Goal: Information Seeking & Learning: Learn about a topic

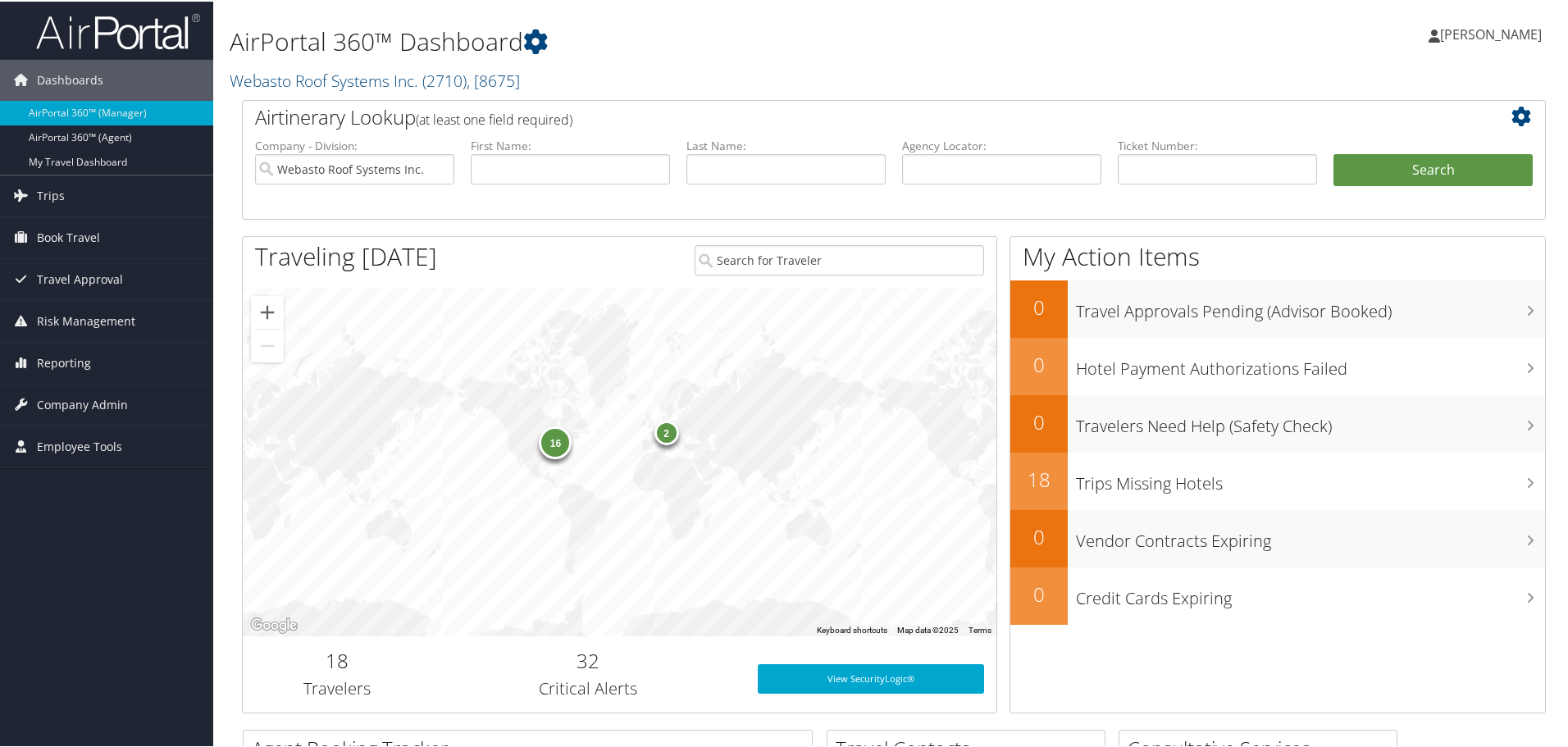
click at [154, 23] on img at bounding box center [117, 30] width 164 height 39
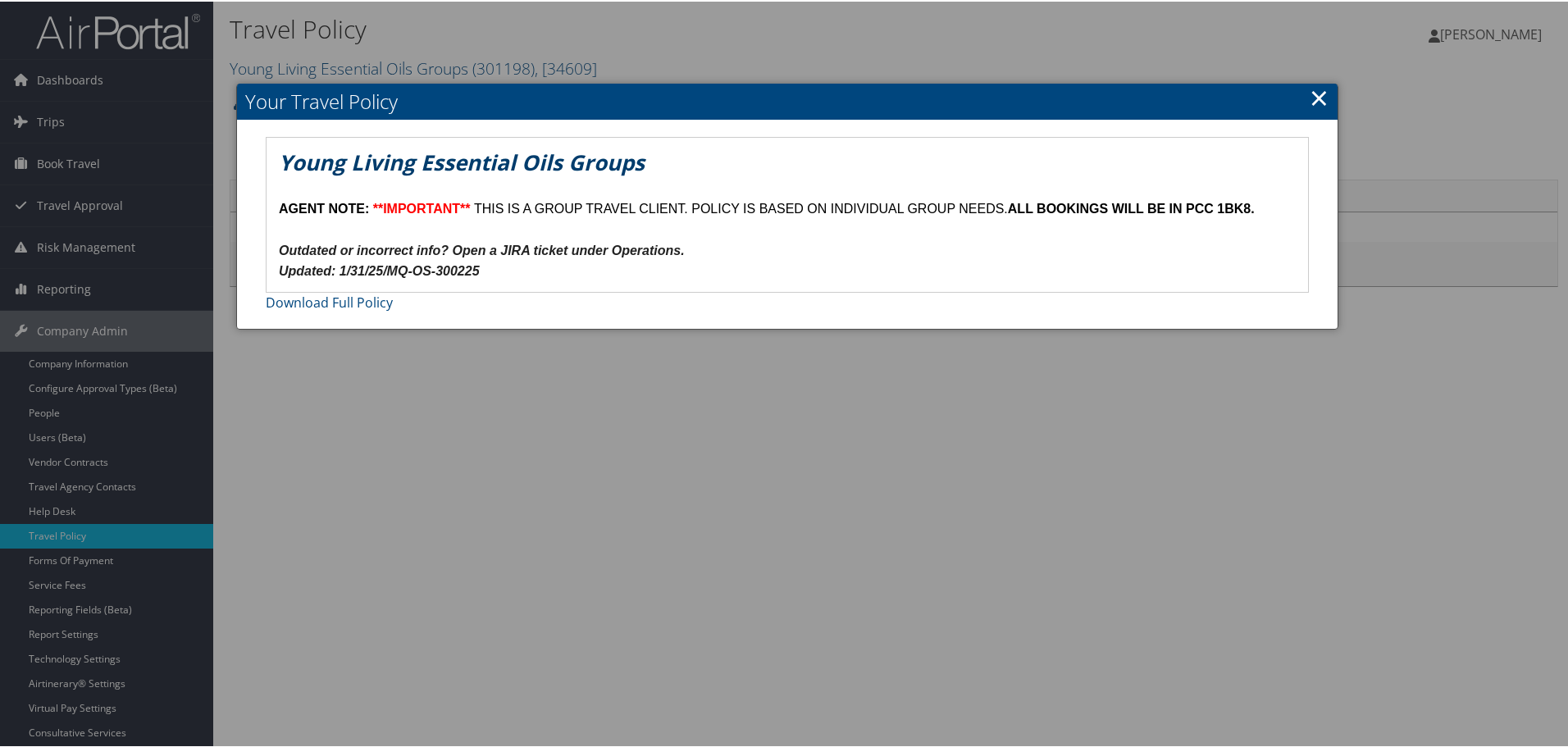
click at [449, 386] on div at bounding box center [786, 374] width 1574 height 747
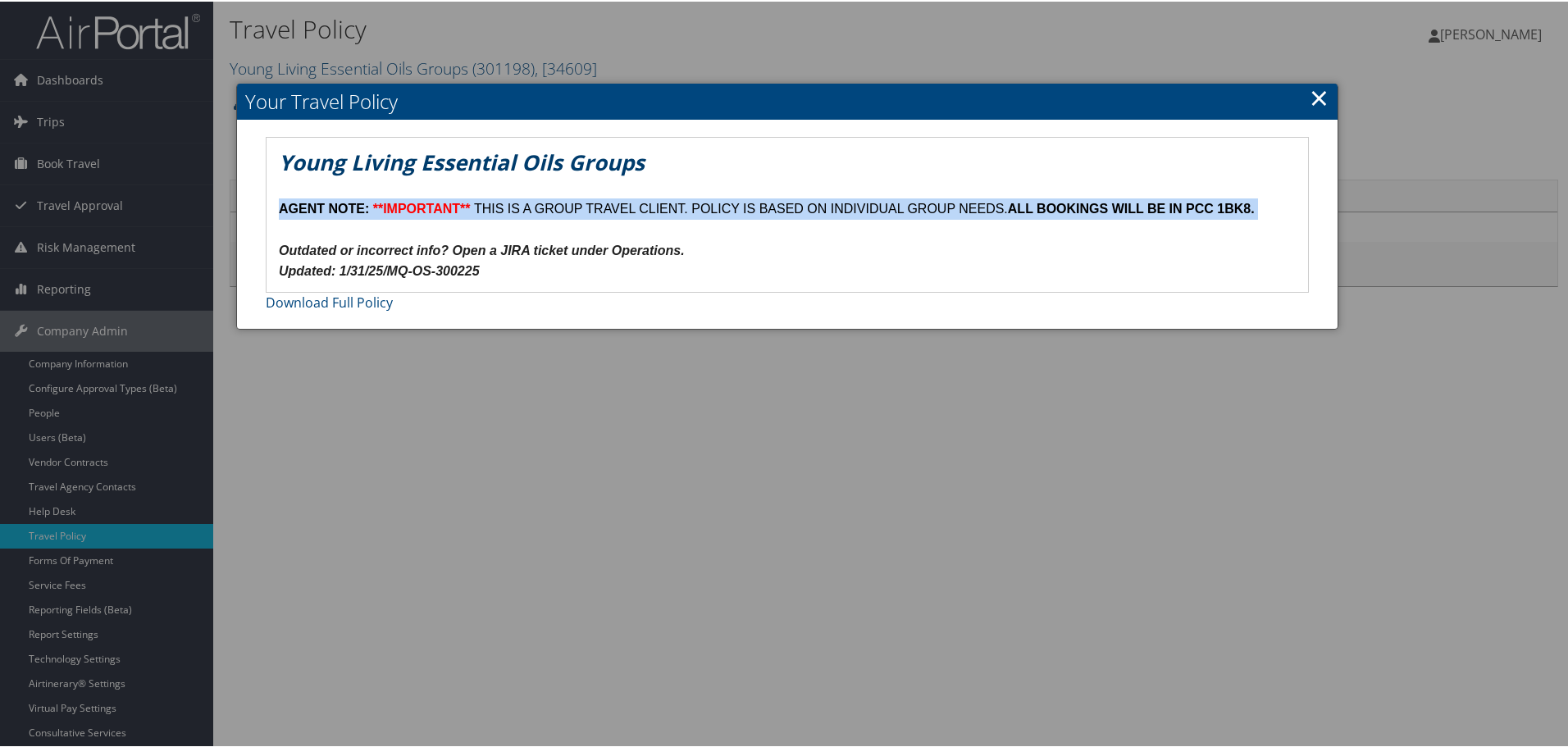
drag, startPoint x: 275, startPoint y: 208, endPoint x: 1279, endPoint y: 200, distance: 1004.0
click at [1278, 200] on div "Young Living Essential Oils Groups AGENT NOTE: **IMPORTANT** THIS IS A GROUP TR…" at bounding box center [786, 213] width 1042 height 154
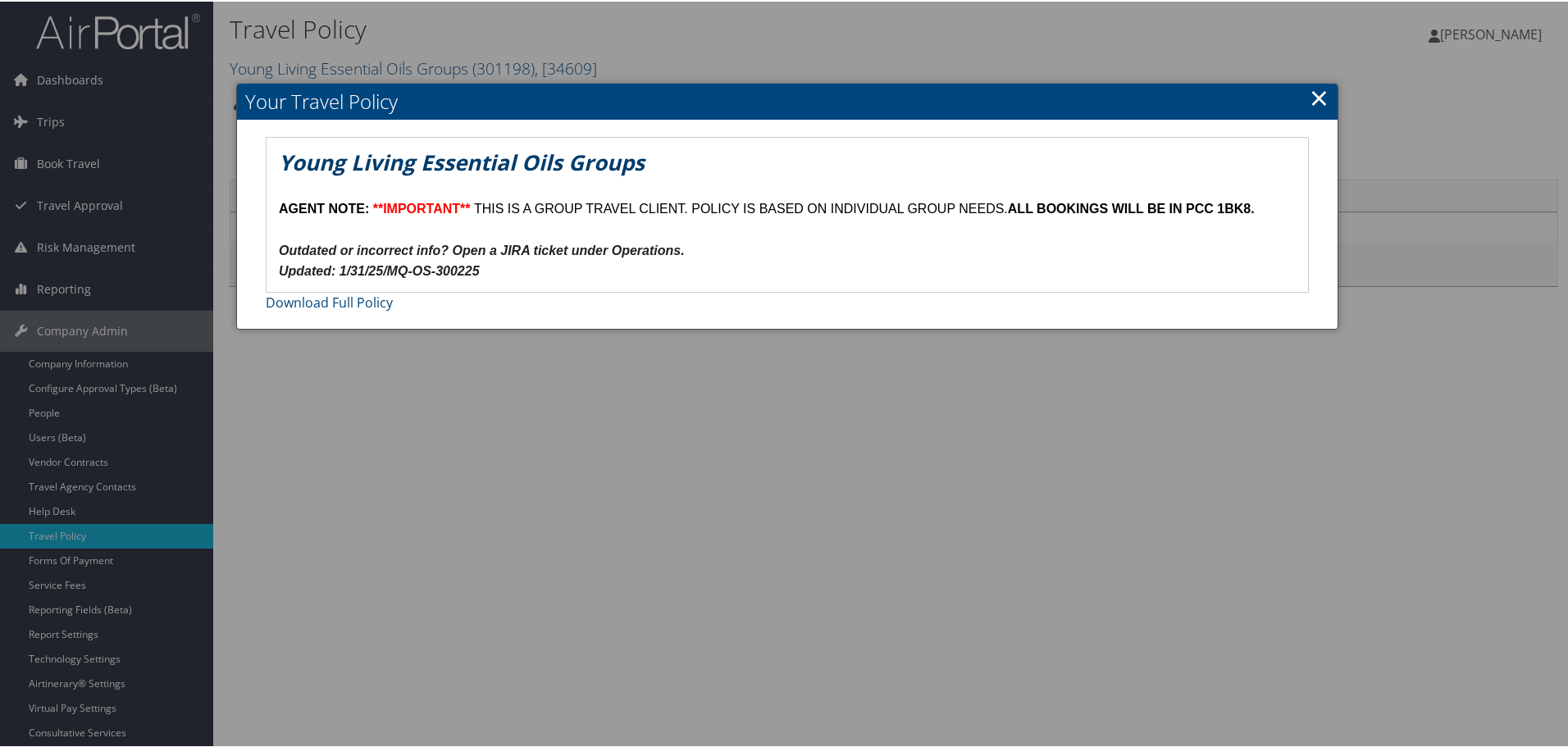
drag, startPoint x: 1310, startPoint y: 96, endPoint x: 1112, endPoint y: 108, distance: 198.4
click at [1310, 95] on link "×" at bounding box center [1319, 95] width 19 height 33
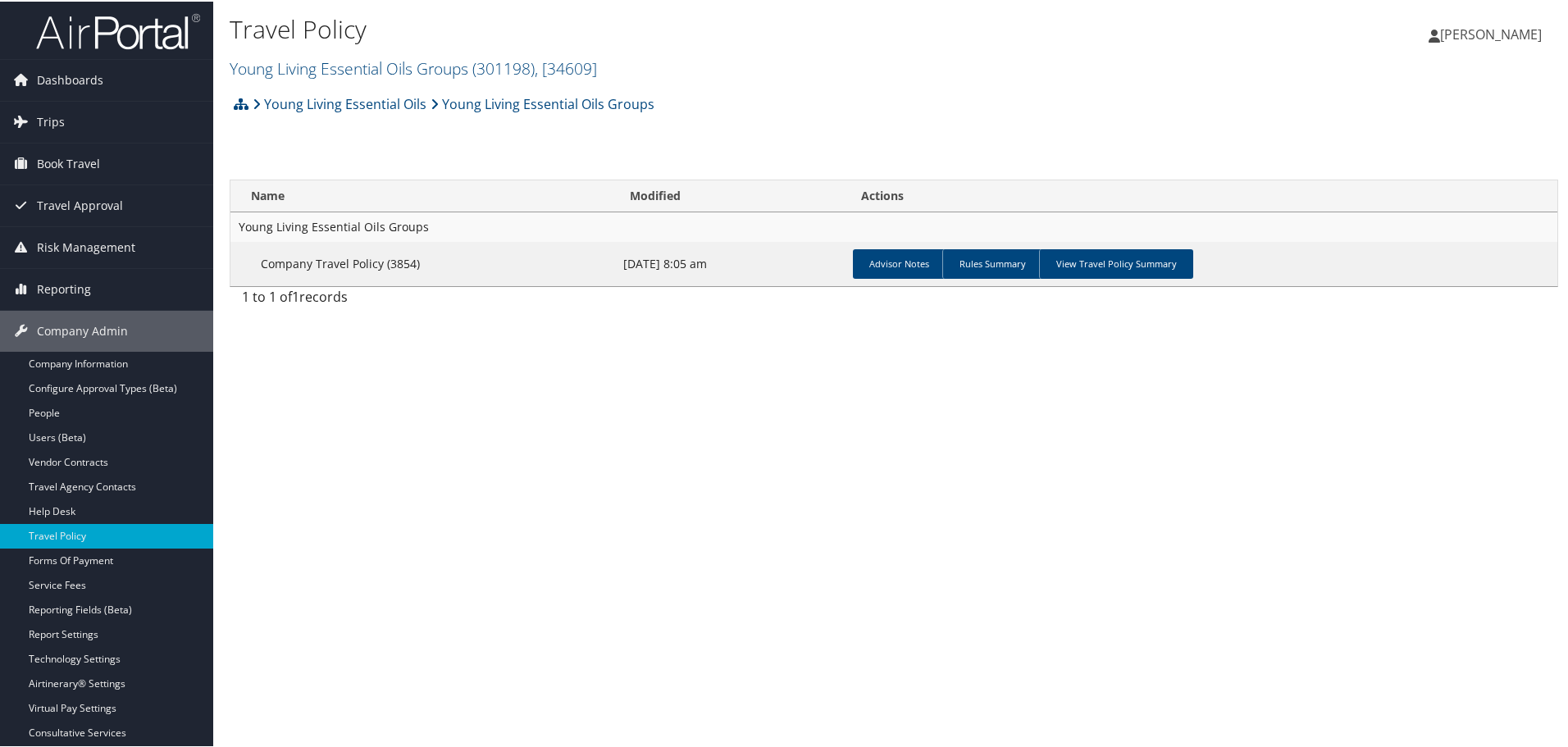
click at [361, 378] on div "Travel Policy Young Living Essential Oils Groups ( 301198 ) , [ 34609 ] Webasto…" at bounding box center [894, 374] width 1361 height 747
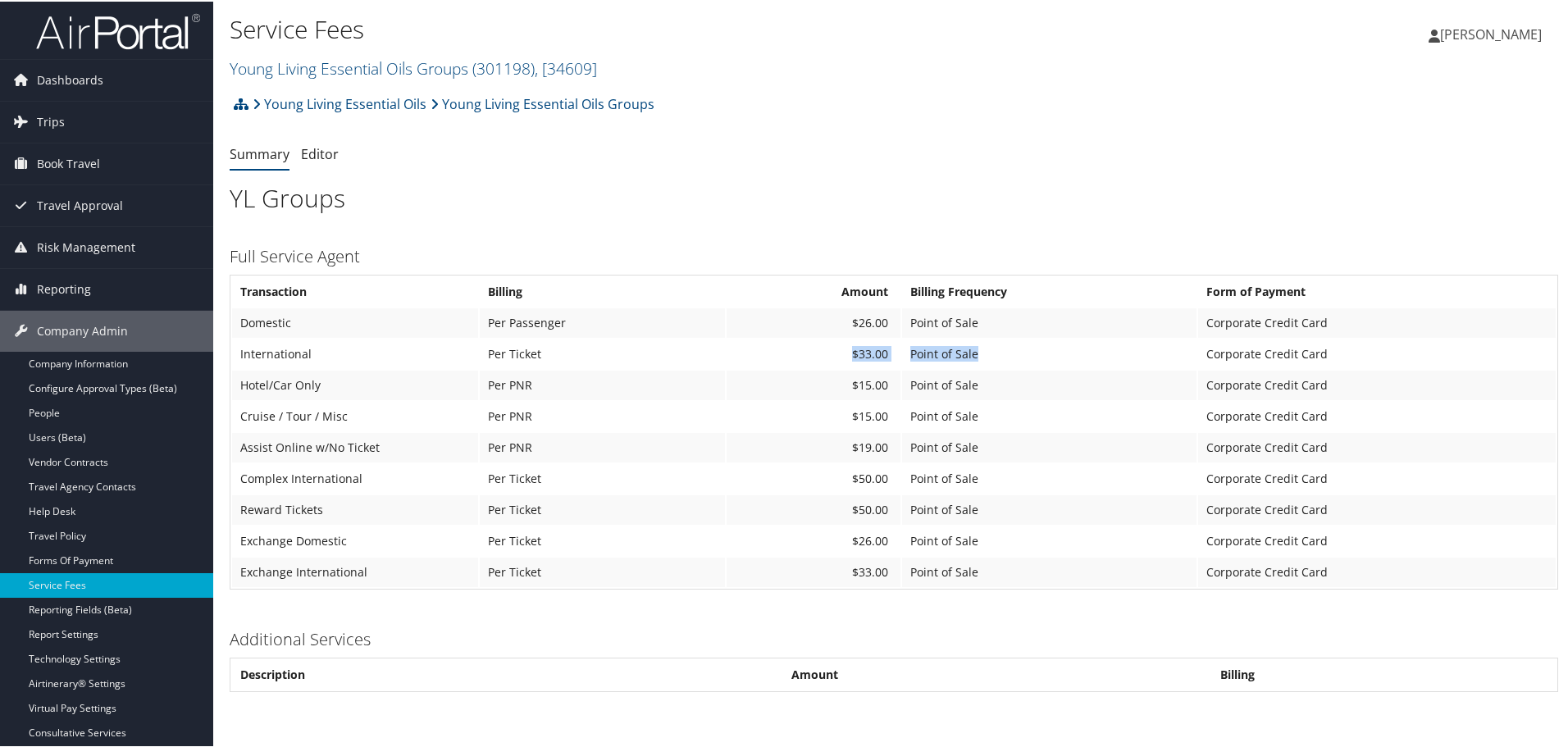
drag, startPoint x: 839, startPoint y: 347, endPoint x: 1014, endPoint y: 354, distance: 175.1
click at [1028, 353] on tr "International Per Ticket $33.00 Point of Sale Corporate Credit Card" at bounding box center [894, 353] width 1324 height 30
click at [120, 42] on img at bounding box center [117, 30] width 164 height 39
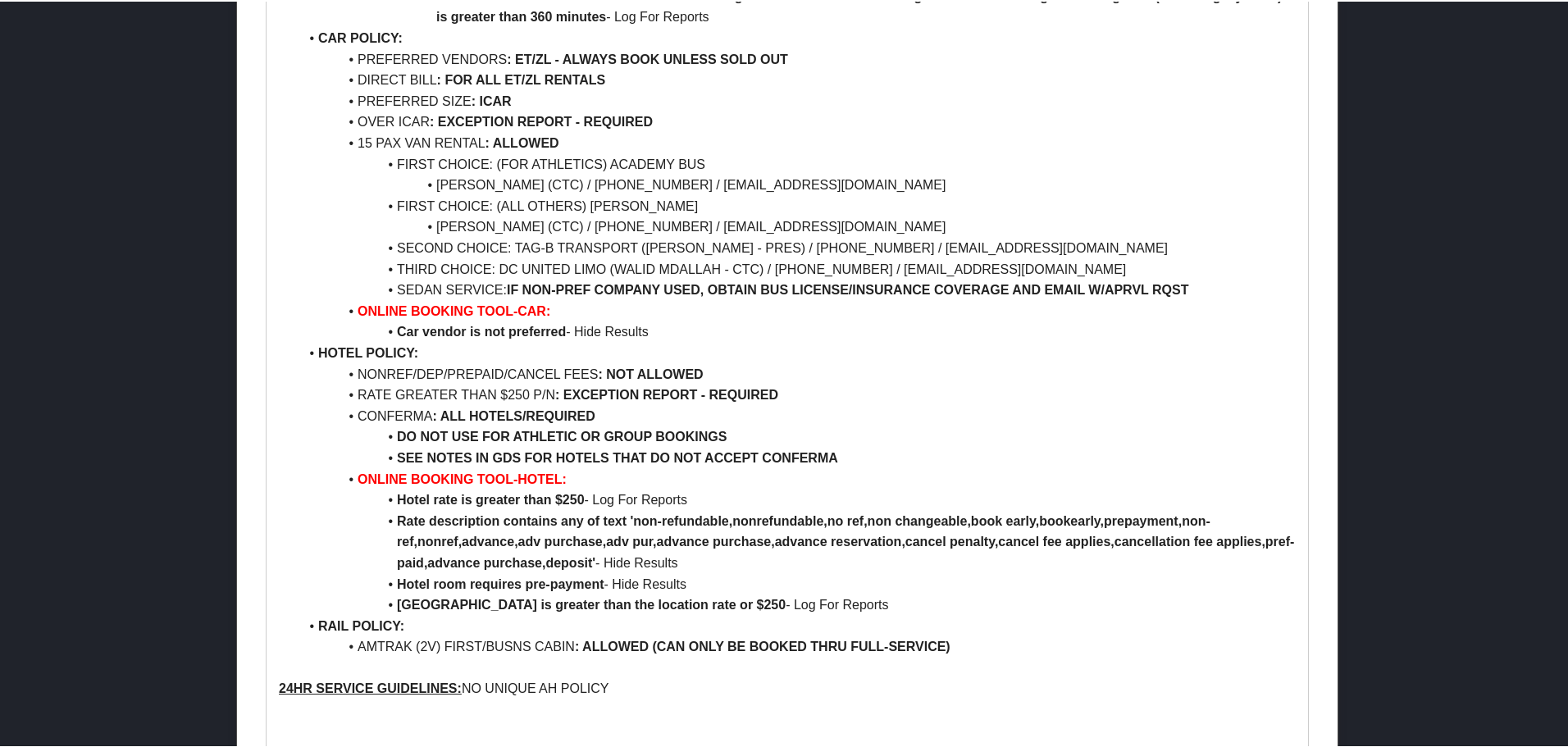
scroll to position [1240, 0]
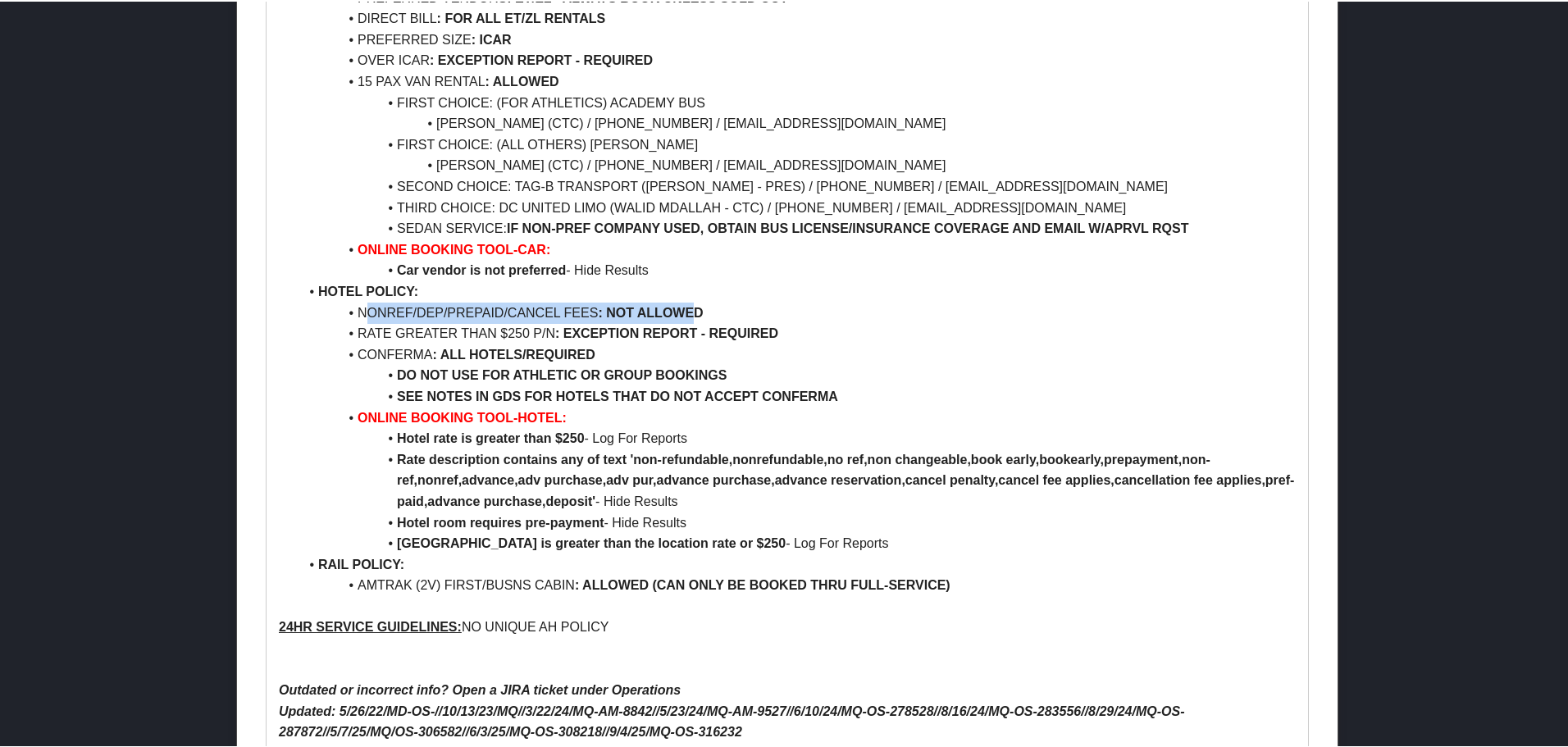
drag, startPoint x: 361, startPoint y: 263, endPoint x: 691, endPoint y: 271, distance: 330.1
click at [691, 301] on li "NONREF/DEP/PREPAID/CANCEL FEES : NOT ALLOWED" at bounding box center [797, 311] width 997 height 21
